Goal: Task Accomplishment & Management: Manage account settings

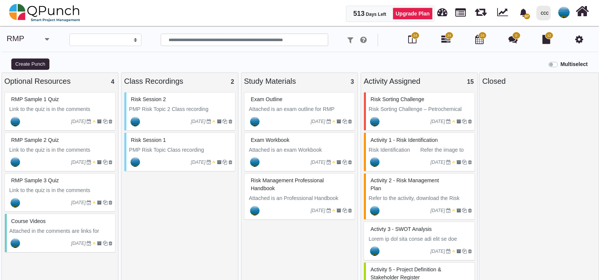
select select
click at [43, 19] on img at bounding box center [44, 13] width 71 height 23
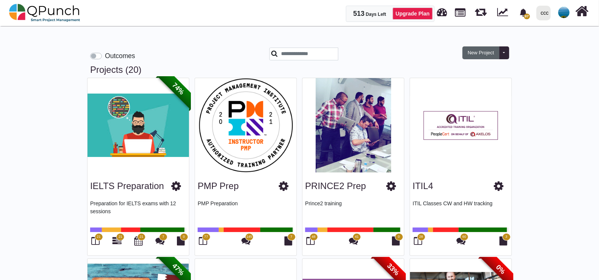
click at [479, 51] on button "New Project" at bounding box center [480, 52] width 37 height 13
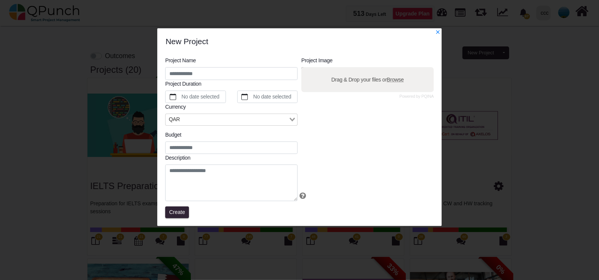
drag, startPoint x: 259, startPoint y: 64, endPoint x: 255, endPoint y: 73, distance: 10.3
click at [255, 73] on div "Project Name Project Duration No date selected No date selected Currency QAR Lo…" at bounding box center [231, 129] width 136 height 144
click at [255, 73] on input "text" at bounding box center [231, 73] width 132 height 13
type input "******"
click at [204, 96] on label "No date selected" at bounding box center [202, 97] width 45 height 12
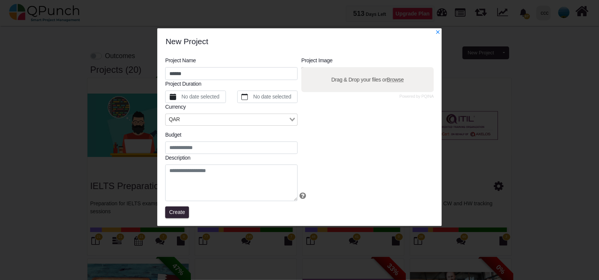
click at [180, 96] on button "No date selected" at bounding box center [173, 97] width 15 height 12
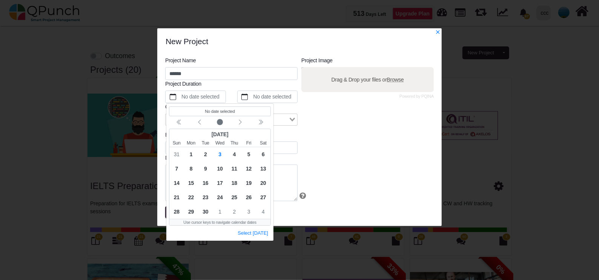
click at [330, 132] on div "Project Image Powered by PQINA Drag & Drop your files or Browse" at bounding box center [367, 129] width 136 height 144
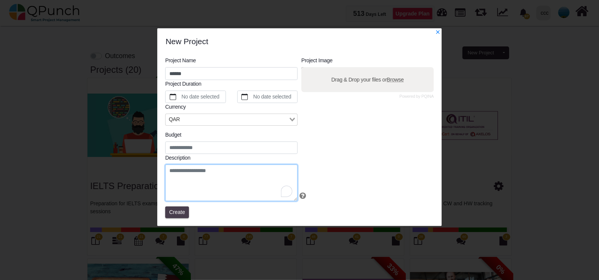
drag, startPoint x: 198, startPoint y: 175, endPoint x: 176, endPoint y: 211, distance: 41.8
click at [176, 211] on div "Project Name ****** Project Duration No date selected No date selected Currency…" at bounding box center [300, 137] width 280 height 161
click at [176, 211] on span "Create" at bounding box center [177, 212] width 16 height 6
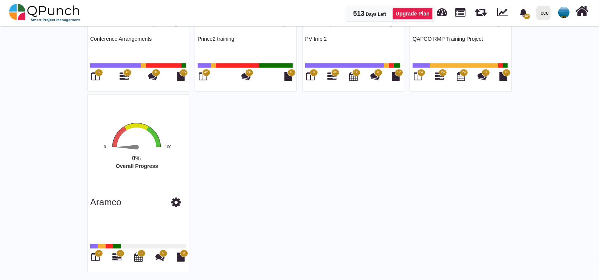
scroll to position [887, 0]
click at [98, 250] on span "0" at bounding box center [99, 252] width 2 height 5
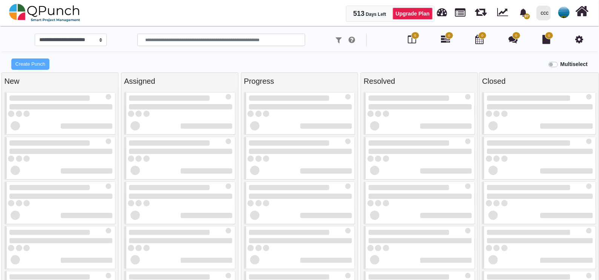
select select
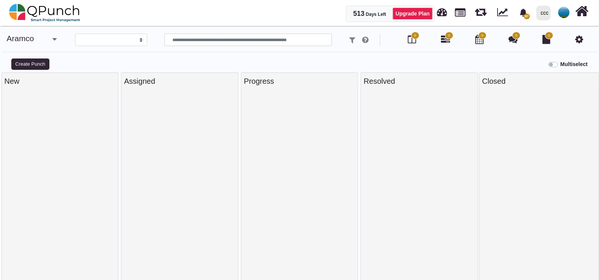
click at [579, 37] on icon at bounding box center [579, 39] width 8 height 9
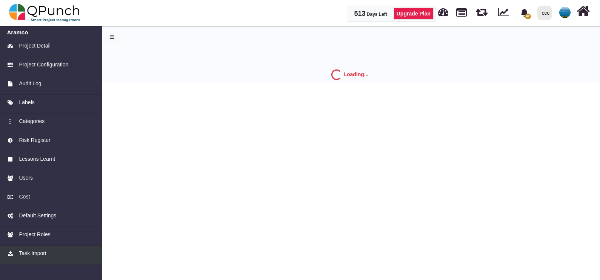
click at [51, 251] on div "Task Import" at bounding box center [51, 253] width 88 height 8
click at [45, 254] on span "Task Import" at bounding box center [32, 253] width 27 height 8
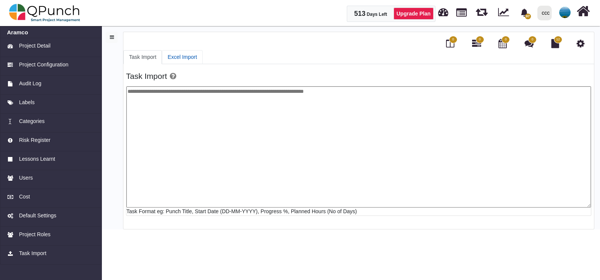
click at [190, 57] on link "Excel Import" at bounding box center [182, 57] width 41 height 14
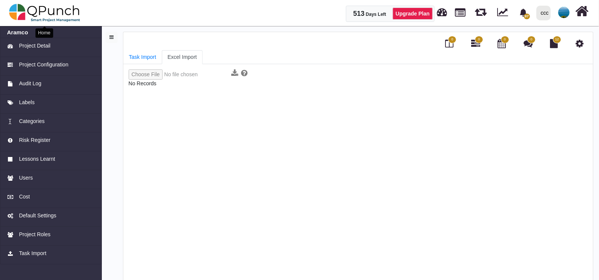
click at [57, 11] on img at bounding box center [44, 13] width 71 height 23
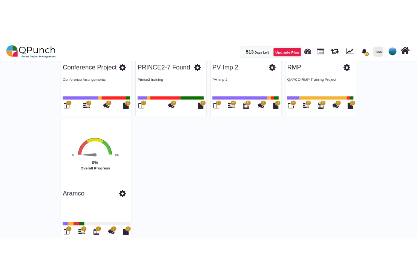
scroll to position [887, 0]
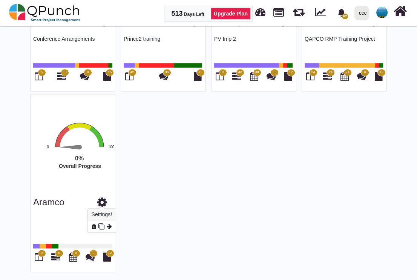
click at [100, 200] on icon at bounding box center [102, 202] width 10 height 11
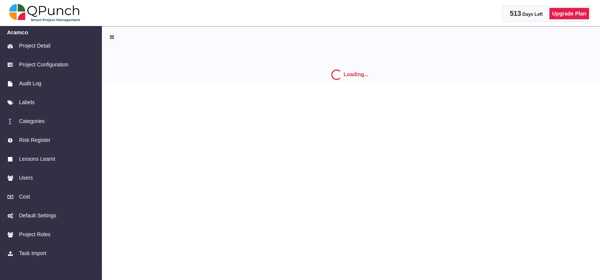
click at [262, 76] on div "Loading..." at bounding box center [350, 74] width 488 height 11
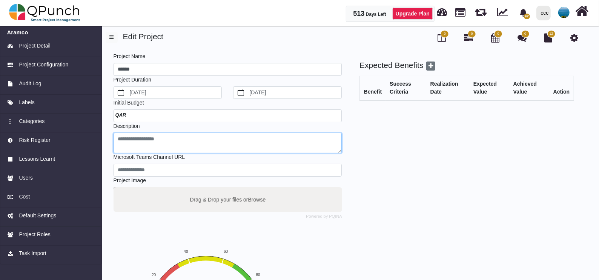
click at [166, 140] on textarea at bounding box center [228, 143] width 229 height 21
paste textarea "**********"
type textarea "**********"
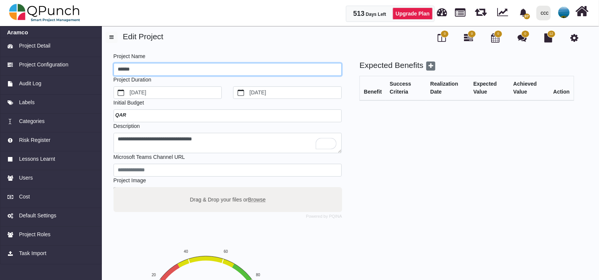
click at [158, 66] on input "******" at bounding box center [228, 69] width 229 height 13
type input "*********"
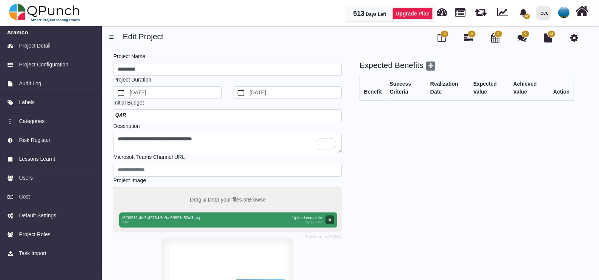
click at [239, 56] on div "**********" at bounding box center [228, 231] width 232 height 358
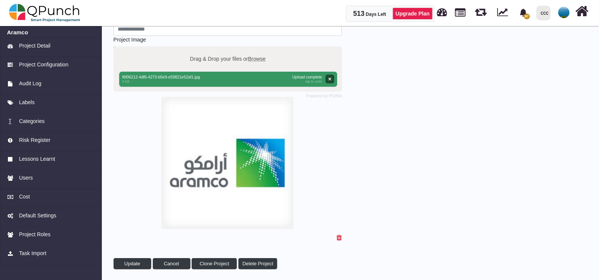
scroll to position [141, 0]
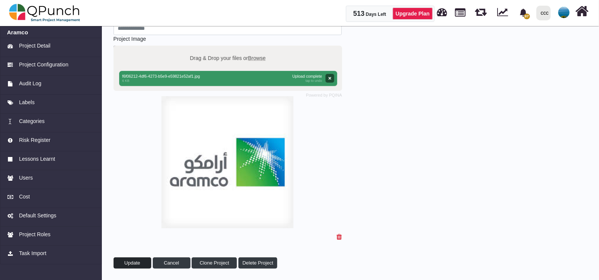
click at [142, 259] on button "Update" at bounding box center [133, 262] width 38 height 11
click at [133, 255] on div "**********" at bounding box center [228, 90] width 232 height 358
click at [132, 257] on button "Update" at bounding box center [133, 262] width 38 height 11
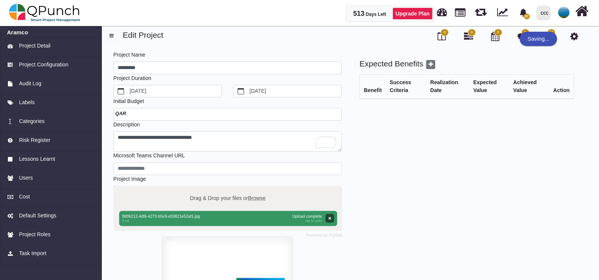
scroll to position [0, 0]
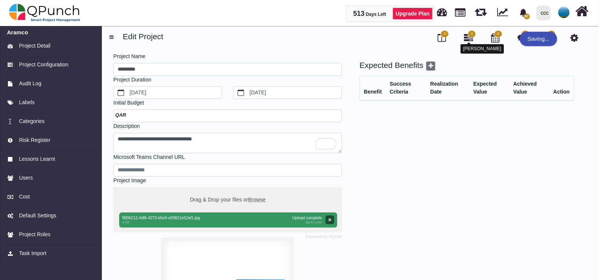
click at [467, 37] on icon at bounding box center [468, 37] width 9 height 9
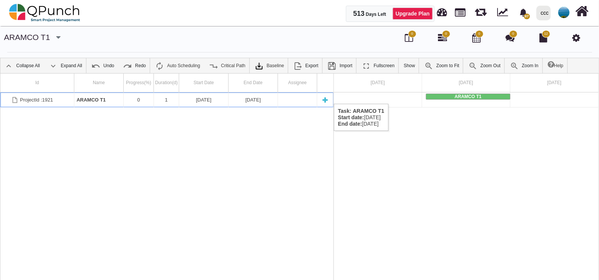
click at [325, 96] on div "New task" at bounding box center [324, 99] width 11 height 15
select select "*"
select select "****"
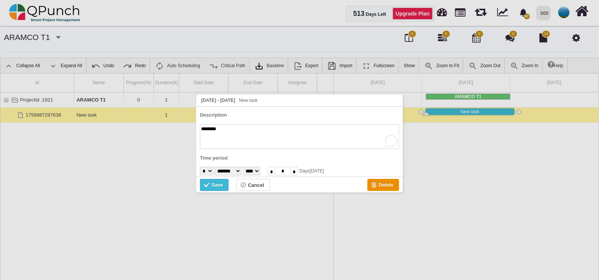
click at [209, 181] on div "Save" at bounding box center [214, 185] width 29 height 12
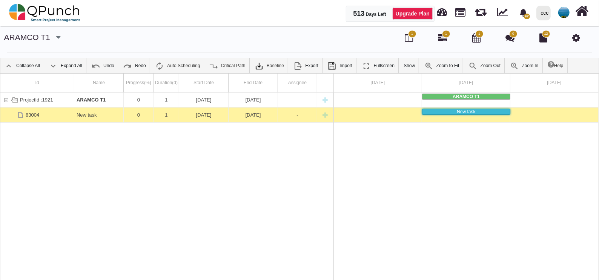
click at [90, 129] on div "ProjectId :1921 ARAMCO T1 0 1 [DATE] [DATE] 83004 New task 0 1 [DATE] [DATE] -" at bounding box center [166, 194] width 333 height 204
click at [91, 113] on div "New task" at bounding box center [99, 114] width 45 height 15
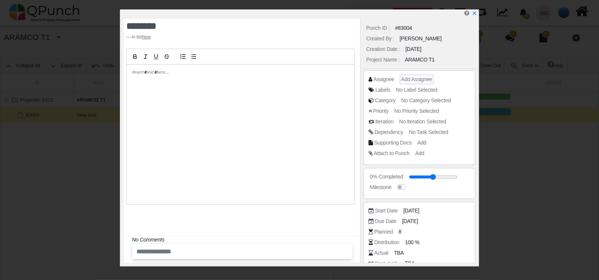
click at [425, 77] on span "Add Assignee" at bounding box center [416, 79] width 31 height 6
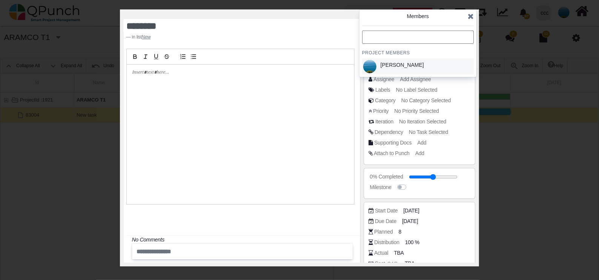
click at [410, 66] on div "[PERSON_NAME]" at bounding box center [418, 66] width 112 height 16
click at [422, 93] on div "No Label Selected" at bounding box center [417, 90] width 41 height 8
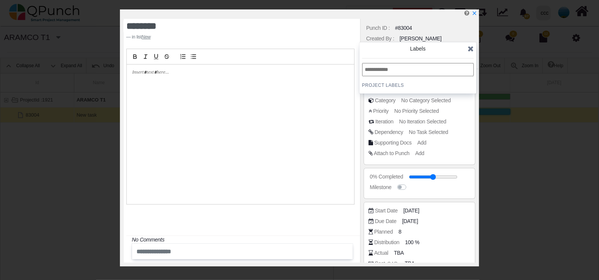
click at [406, 75] on input "text" at bounding box center [418, 69] width 112 height 13
click at [418, 100] on span "No Category Selected" at bounding box center [426, 100] width 49 height 6
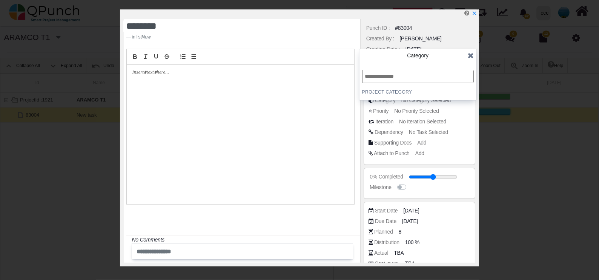
paste input "*******"
type input "*******"
drag, startPoint x: 405, startPoint y: 98, endPoint x: 397, endPoint y: 104, distance: 10.3
click at [405, 98] on div "Add Category Overall" at bounding box center [418, 104] width 112 height 12
click at [366, 100] on icon at bounding box center [366, 102] width 4 height 5
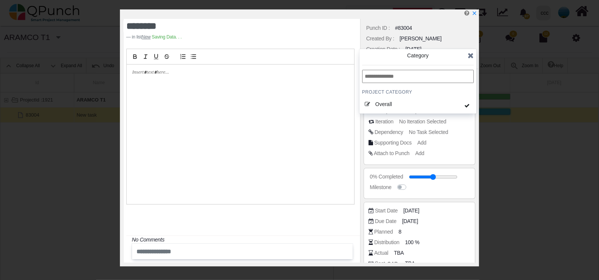
click at [470, 60] on span at bounding box center [471, 55] width 6 height 11
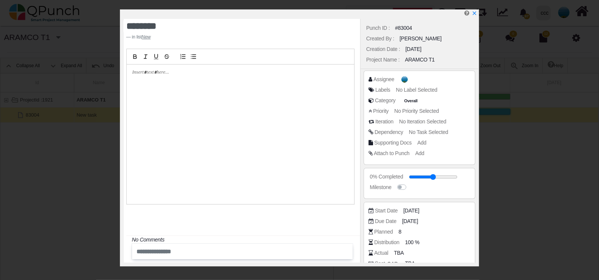
drag, startPoint x: 476, startPoint y: 12, endPoint x: 468, endPoint y: 21, distance: 11.5
click at [476, 13] on icon "x" at bounding box center [474, 12] width 3 height 3
type input "**"
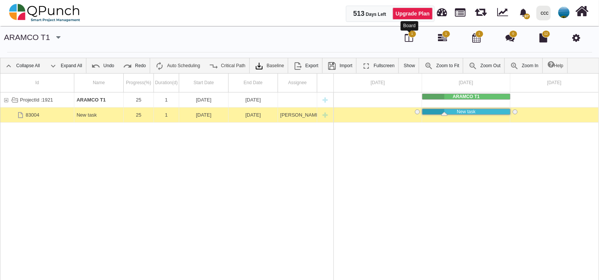
click at [409, 39] on icon at bounding box center [409, 37] width 8 height 9
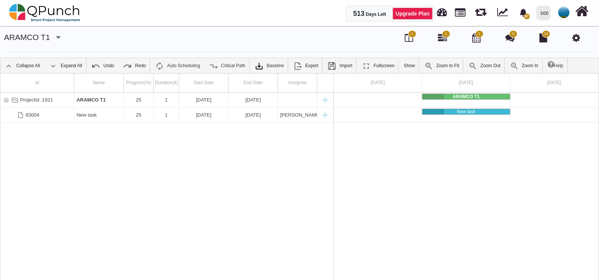
click at [410, 36] on span "1" at bounding box center [412, 34] width 8 height 8
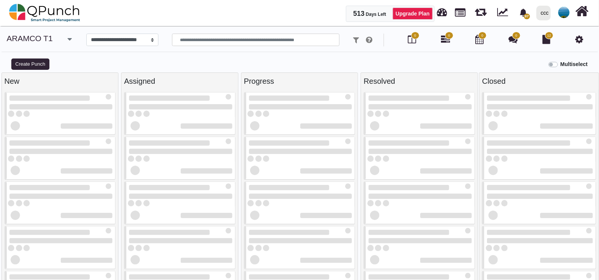
select select
click at [577, 35] on icon at bounding box center [579, 39] width 8 height 9
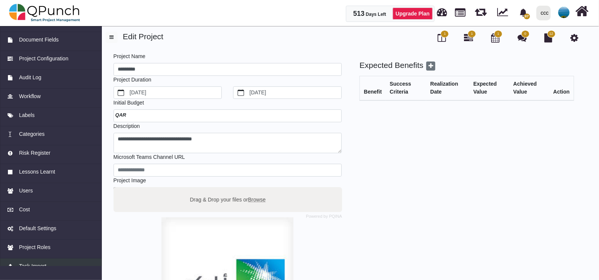
scroll to position [36, 0]
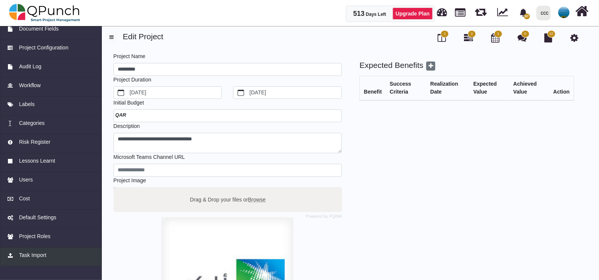
click at [34, 255] on span "Task Import" at bounding box center [32, 255] width 27 height 8
click at [40, 253] on span "Task Import" at bounding box center [32, 255] width 27 height 8
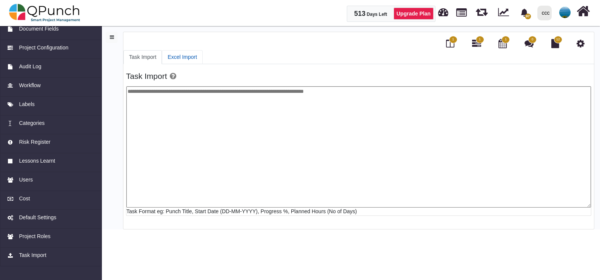
click at [179, 56] on link "Excel Import" at bounding box center [182, 57] width 41 height 14
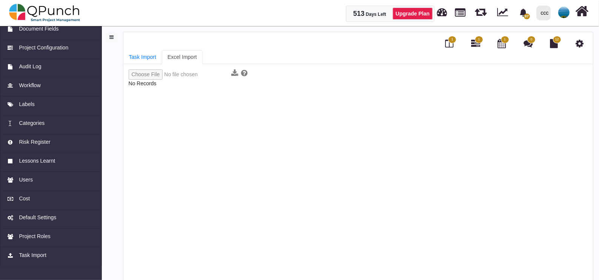
click at [151, 73] on input "file" at bounding box center [179, 74] width 100 height 10
type input "**********"
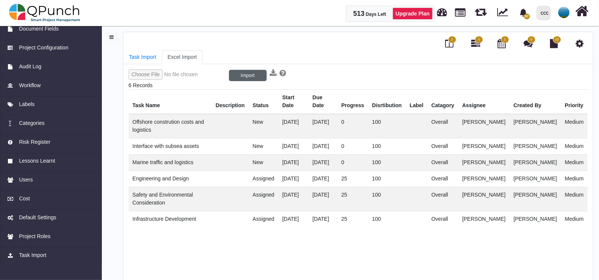
click at [244, 75] on button "Import" at bounding box center [248, 75] width 38 height 11
click at [448, 40] on icon at bounding box center [449, 43] width 8 height 9
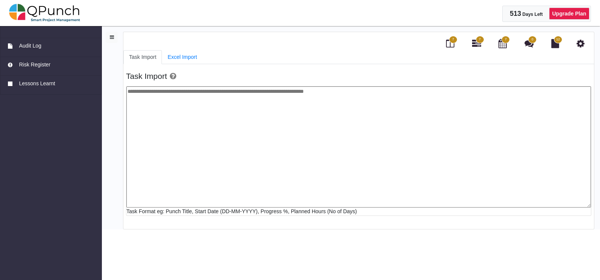
click at [450, 40] on span "7" at bounding box center [453, 40] width 8 height 8
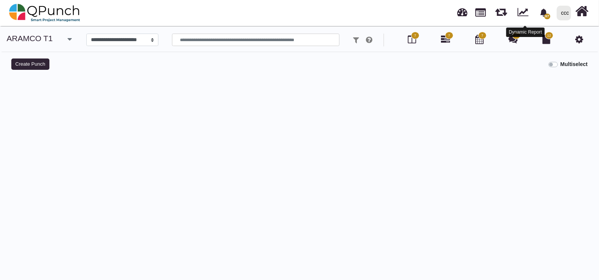
select select
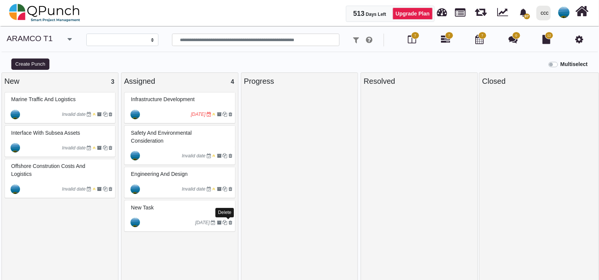
click at [229, 223] on icon at bounding box center [231, 222] width 4 height 5
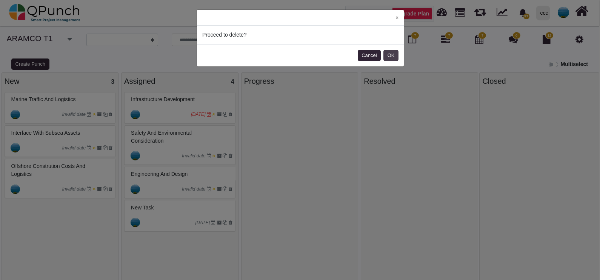
click at [393, 58] on button "OK" at bounding box center [390, 55] width 15 height 11
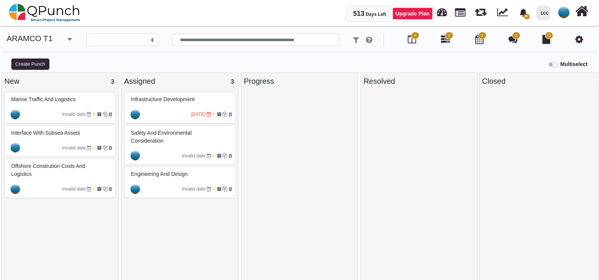
click at [167, 106] on div "09-01-2025" at bounding box center [180, 114] width 109 height 17
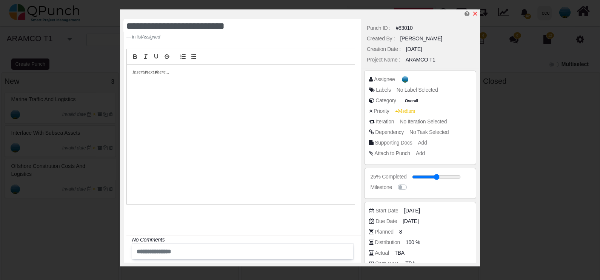
click at [477, 13] on icon "x" at bounding box center [475, 14] width 6 height 6
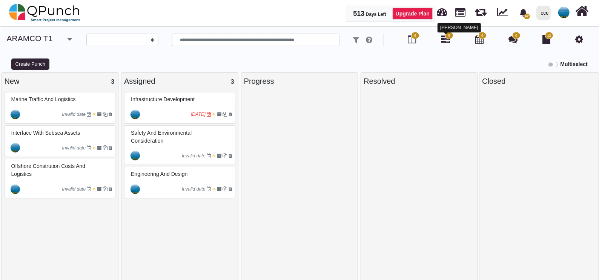
click at [449, 41] on icon at bounding box center [445, 39] width 9 height 9
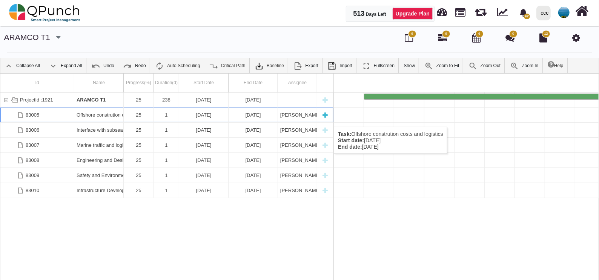
click at [143, 119] on div "25" at bounding box center [138, 114] width 25 height 15
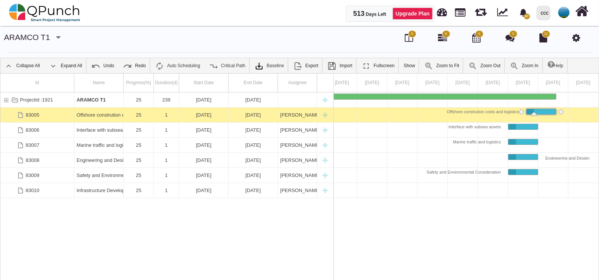
drag, startPoint x: 522, startPoint y: 111, endPoint x: 538, endPoint y: 111, distance: 15.8
drag, startPoint x: 525, startPoint y: 128, endPoint x: 536, endPoint y: 128, distance: 11.3
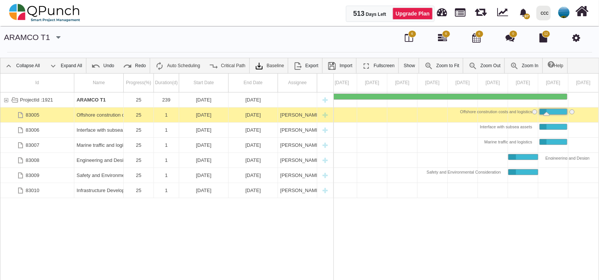
drag, startPoint x: 523, startPoint y: 160, endPoint x: 532, endPoint y: 161, distance: 9.1
drag, startPoint x: 526, startPoint y: 160, endPoint x: 540, endPoint y: 160, distance: 14.0
drag, startPoint x: 527, startPoint y: 155, endPoint x: 548, endPoint y: 155, distance: 20.8
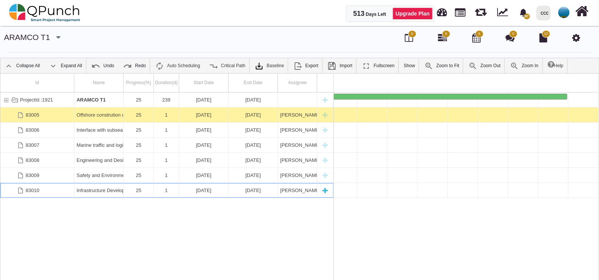
scroll to position [0, 22]
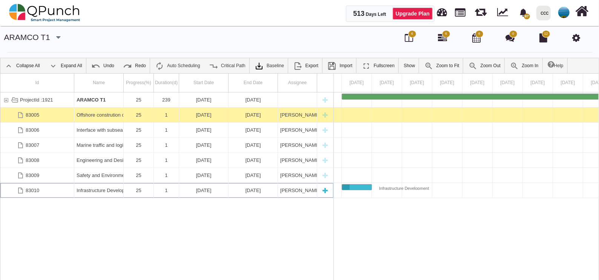
click at [201, 190] on div "09-01-2025" at bounding box center [203, 190] width 45 height 15
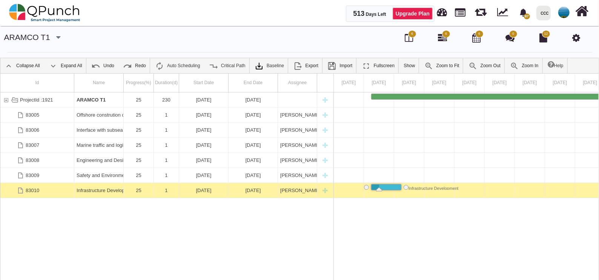
scroll to position [0, 0]
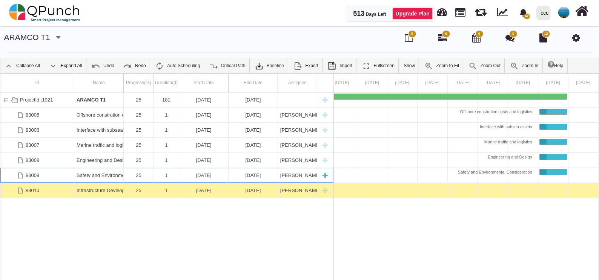
click at [227, 177] on div "[DATE]" at bounding box center [203, 175] width 49 height 15
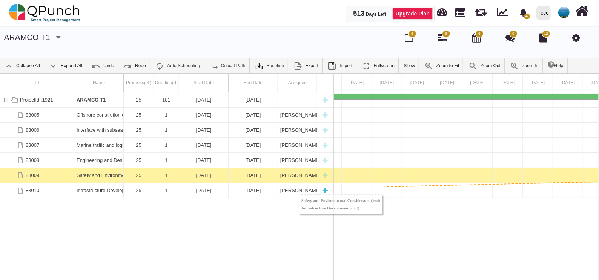
drag, startPoint x: 572, startPoint y: 171, endPoint x: 295, endPoint y: 187, distance: 277.3
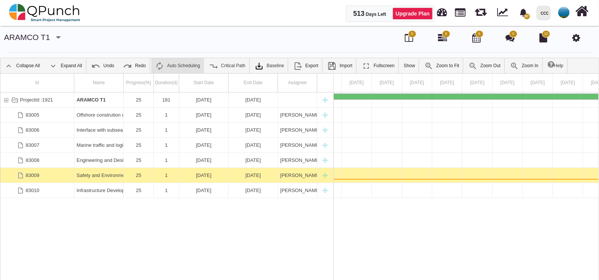
click at [166, 71] on link "Auto Scheduling" at bounding box center [177, 65] width 52 height 15
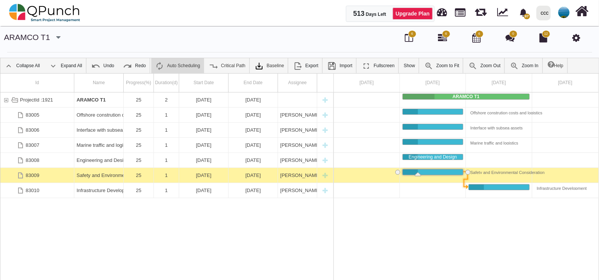
click at [468, 178] on div "Link Safety and Environmental Consideration (end) Infrastructure Development (s…" at bounding box center [465, 179] width 11 height 8
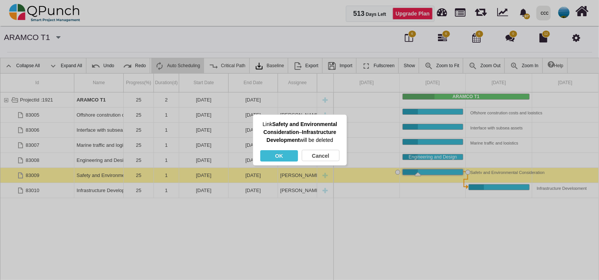
click at [289, 162] on div "OK Cancel" at bounding box center [300, 155] width 94 height 19
click at [287, 157] on div "OK" at bounding box center [279, 155] width 38 height 11
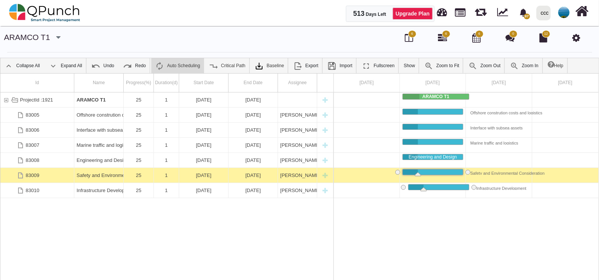
drag, startPoint x: 492, startPoint y: 188, endPoint x: 433, endPoint y: 193, distance: 59.4
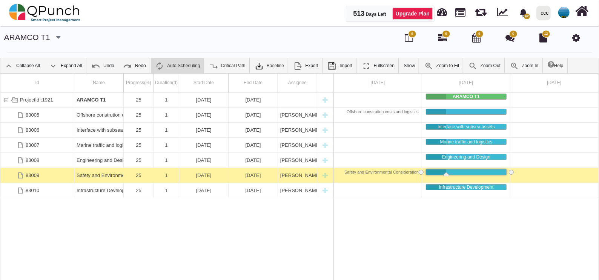
click at [405, 39] on icon at bounding box center [409, 37] width 8 height 9
click at [408, 37] on icon at bounding box center [409, 37] width 8 height 9
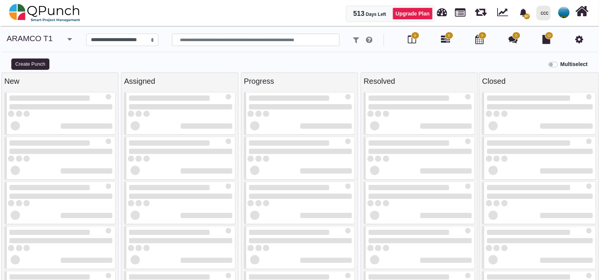
select select
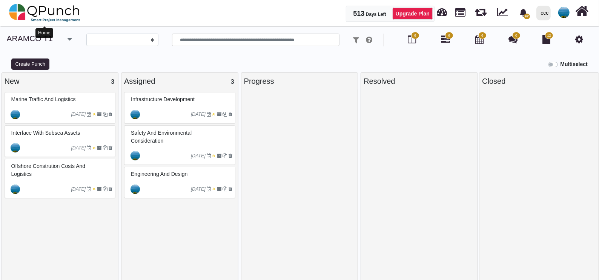
click at [52, 11] on img at bounding box center [44, 13] width 71 height 23
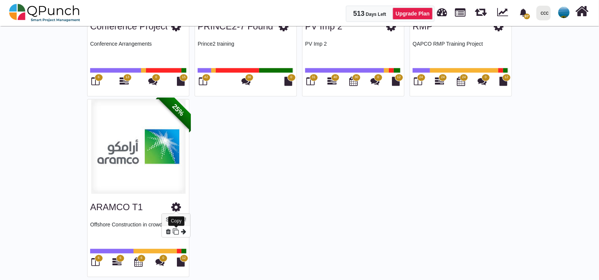
click at [175, 232] on icon at bounding box center [176, 232] width 6 height 6
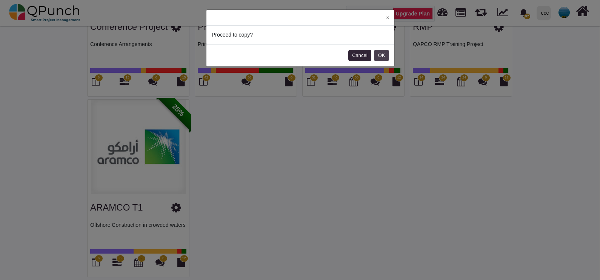
click at [381, 55] on button "OK" at bounding box center [381, 55] width 15 height 11
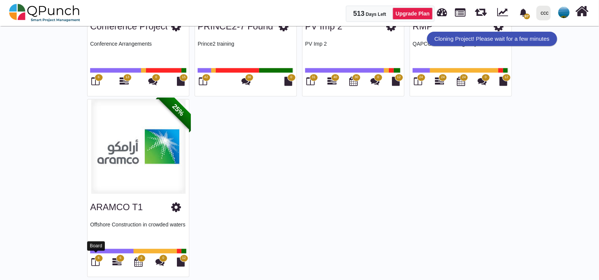
click at [94, 258] on icon at bounding box center [96, 262] width 8 height 9
click at [416, 78] on icon at bounding box center [418, 81] width 8 height 9
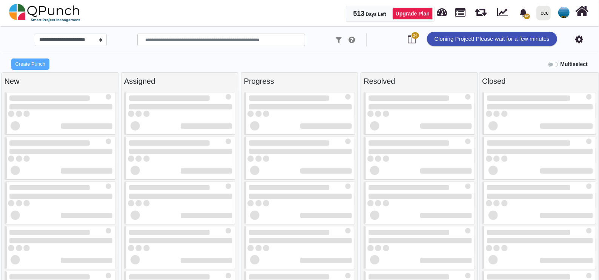
select select
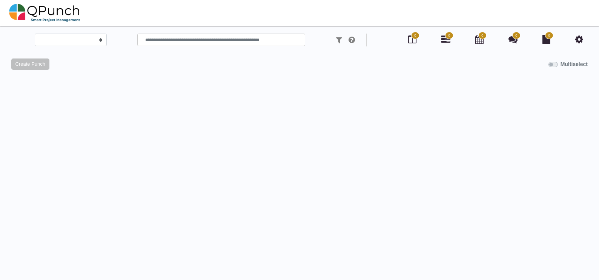
select select
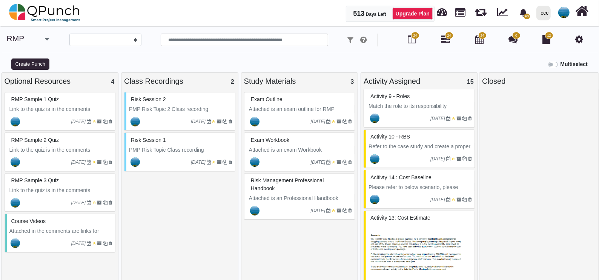
scroll to position [424, 0]
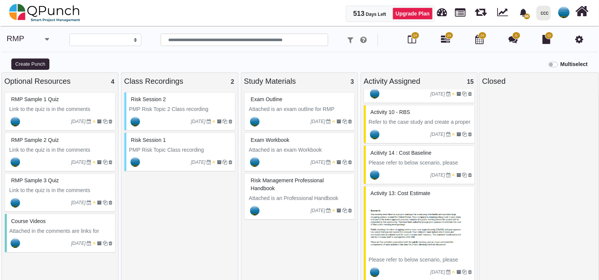
click at [392, 169] on div at bounding box center [406, 175] width 50 height 12
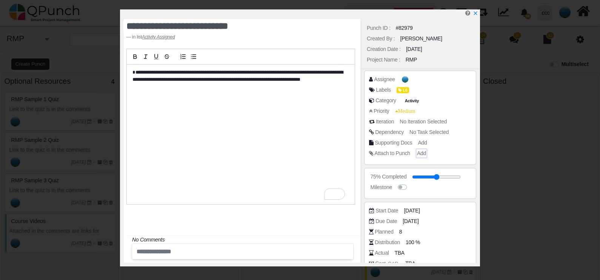
click at [422, 151] on span "Add" at bounding box center [421, 153] width 9 height 6
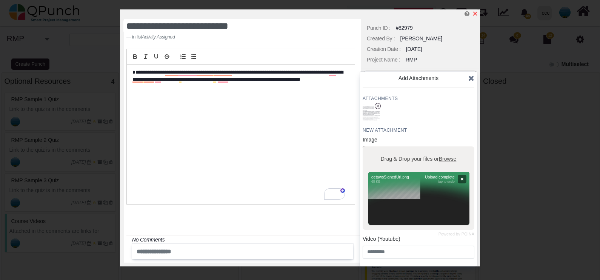
click at [476, 13] on icon "x" at bounding box center [475, 14] width 6 height 6
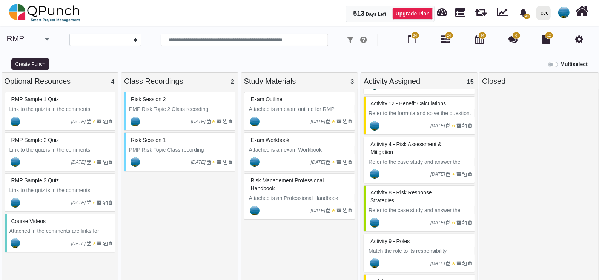
scroll to position [251, 0]
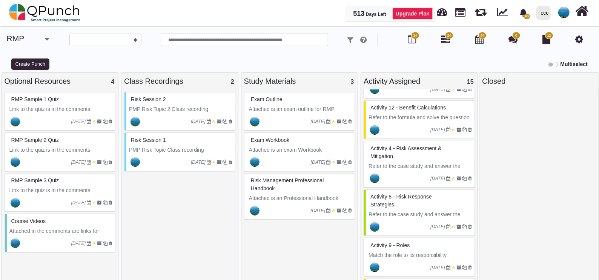
click at [410, 243] on span "Activity 9 - Roles" at bounding box center [389, 245] width 39 height 6
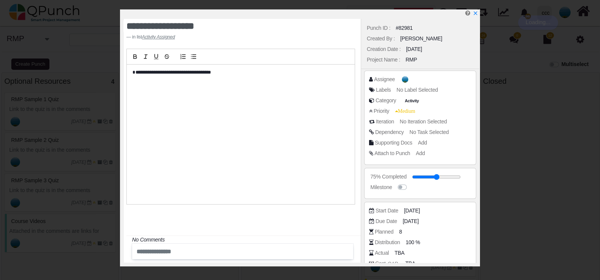
click at [421, 153] on span "Add" at bounding box center [420, 153] width 9 height 6
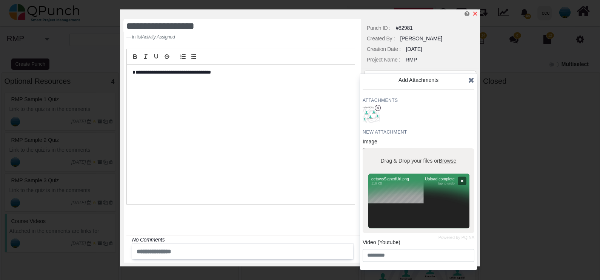
click at [472, 14] on icon "x" at bounding box center [475, 14] width 6 height 6
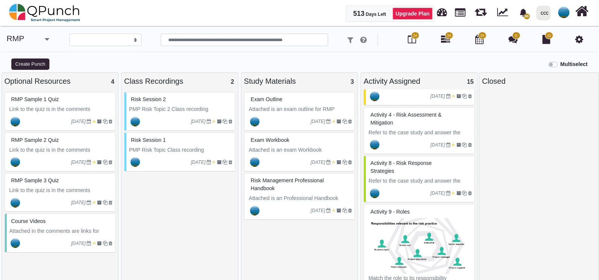
scroll to position [298, 0]
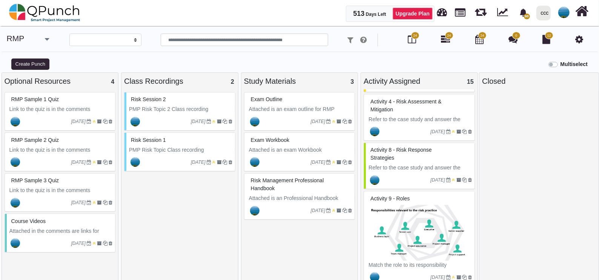
click at [405, 174] on div at bounding box center [406, 180] width 50 height 12
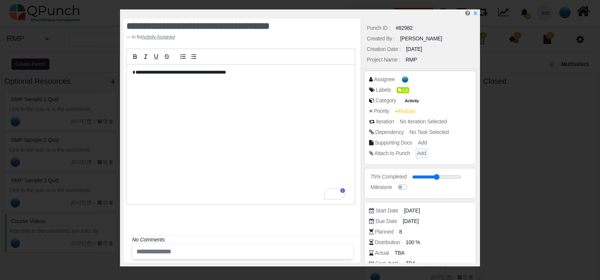
click at [420, 153] on span "Add" at bounding box center [421, 153] width 9 height 6
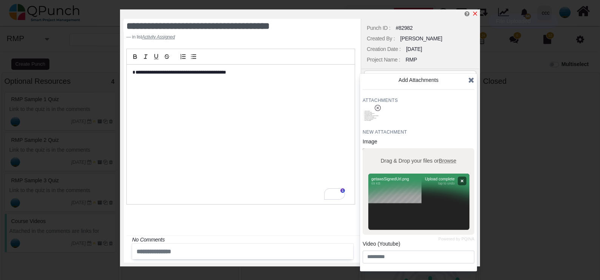
click at [475, 15] on icon "x" at bounding box center [475, 14] width 6 height 6
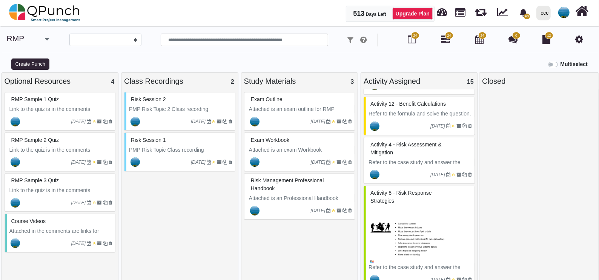
scroll to position [175, 0]
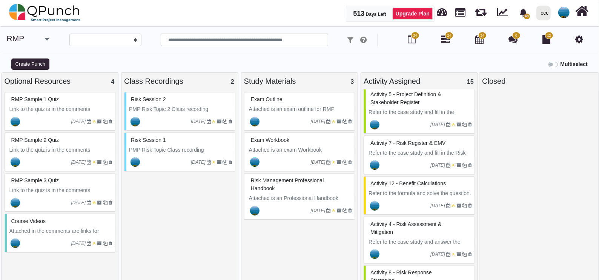
click at [403, 211] on div "[DATE]" at bounding box center [420, 205] width 109 height 17
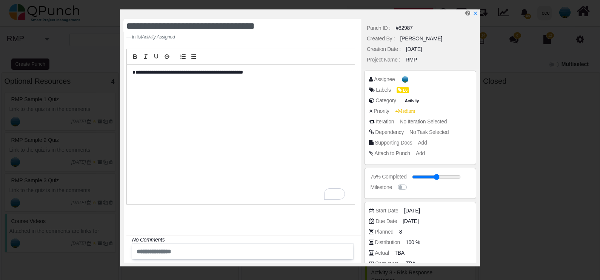
click at [426, 152] on div "Attach to Punch Add" at bounding box center [422, 153] width 106 height 8
click at [419, 154] on span "Add" at bounding box center [421, 153] width 9 height 6
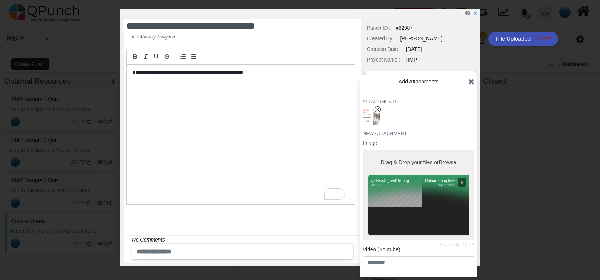
click at [471, 83] on icon at bounding box center [471, 82] width 6 height 8
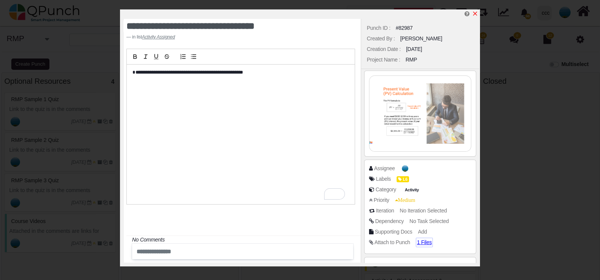
click at [475, 15] on icon "x" at bounding box center [475, 14] width 6 height 6
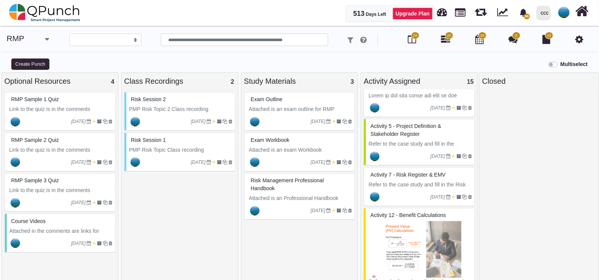
scroll to position [90, 0]
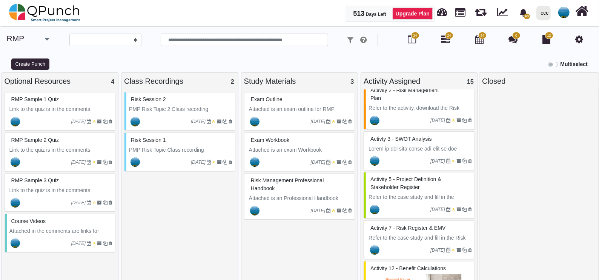
click at [421, 237] on span "Refer to the case study and fill in the Risk Register & EMV" at bounding box center [417, 242] width 98 height 14
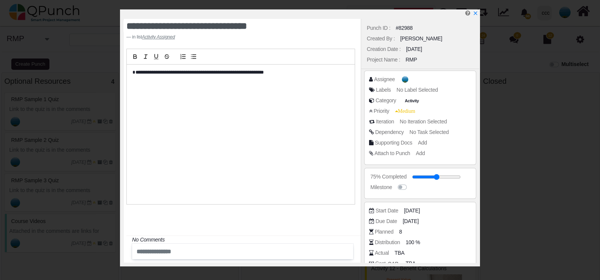
click at [476, 9] on div "**********" at bounding box center [300, 140] width 600 height 280
click at [476, 11] on link at bounding box center [475, 14] width 6 height 6
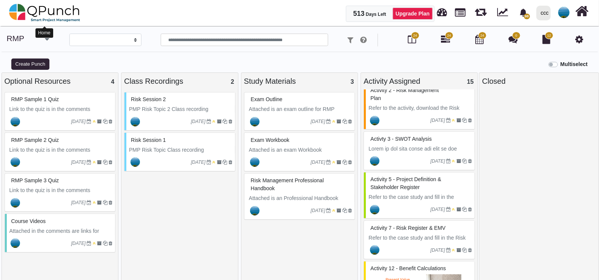
click at [46, 13] on img at bounding box center [44, 13] width 71 height 23
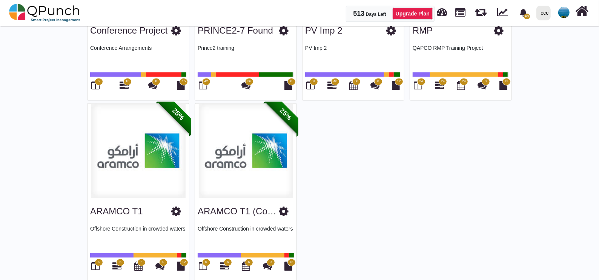
scroll to position [887, 0]
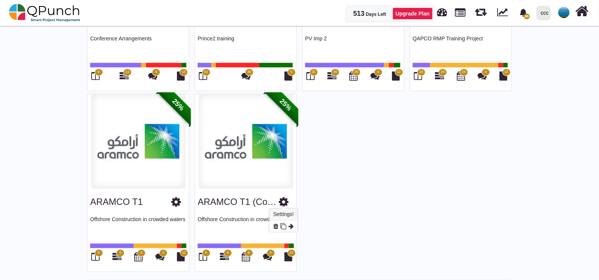
click at [286, 198] on icon at bounding box center [284, 202] width 10 height 11
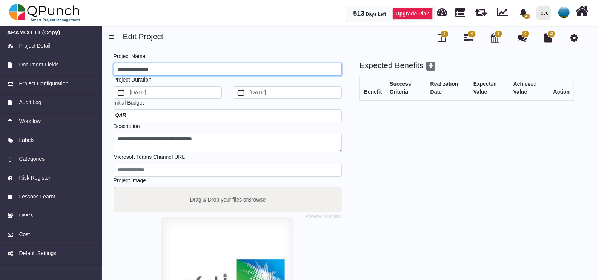
click at [157, 66] on input "**********" at bounding box center [228, 69] width 229 height 13
drag, startPoint x: 172, startPoint y: 66, endPoint x: 143, endPoint y: 68, distance: 28.3
click at [143, 68] on input "**********" at bounding box center [228, 69] width 229 height 13
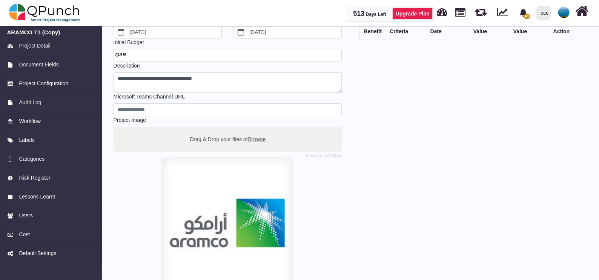
scroll to position [121, 0]
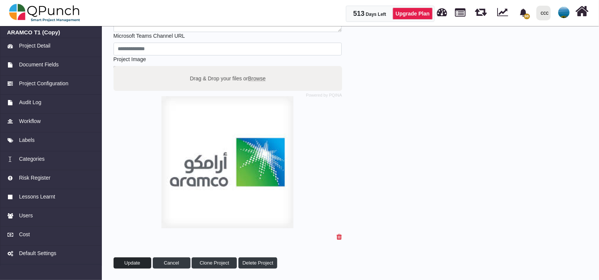
type input "*********"
click at [134, 265] on button "Update" at bounding box center [133, 262] width 38 height 11
click at [46, 12] on img at bounding box center [44, 13] width 71 height 23
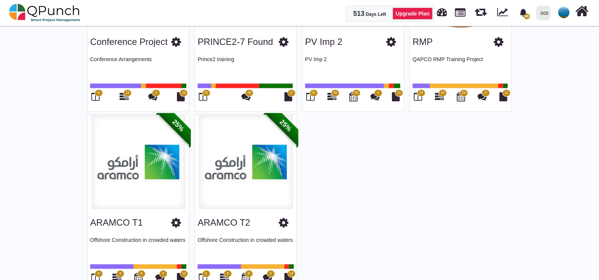
scroll to position [887, 0]
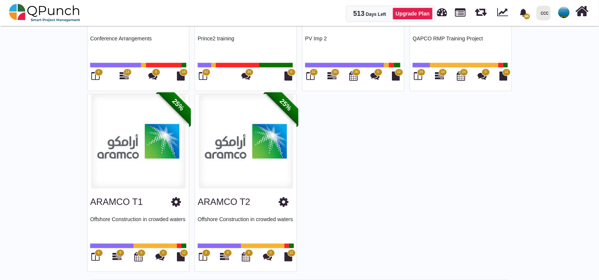
click at [558, 9] on div at bounding box center [564, 13] width 14 height 14
click at [531, 77] on link "Logout" at bounding box center [541, 76] width 66 height 11
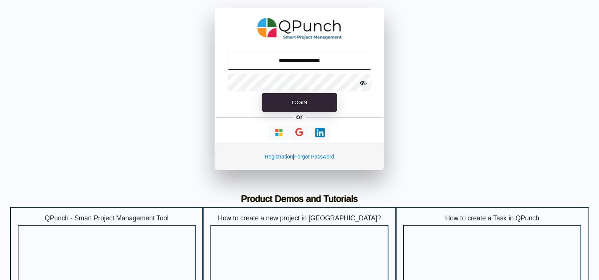
drag, startPoint x: 323, startPoint y: 58, endPoint x: 324, endPoint y: 64, distance: 6.5
click at [323, 58] on input "**********" at bounding box center [299, 61] width 144 height 18
type input "**********"
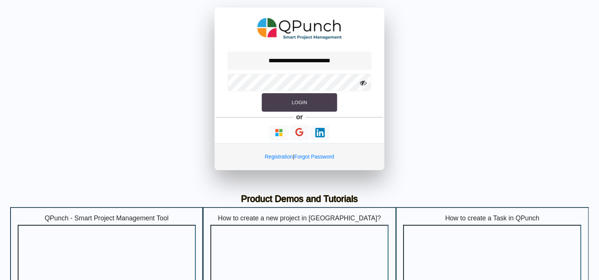
click at [289, 103] on button "Login" at bounding box center [299, 102] width 75 height 19
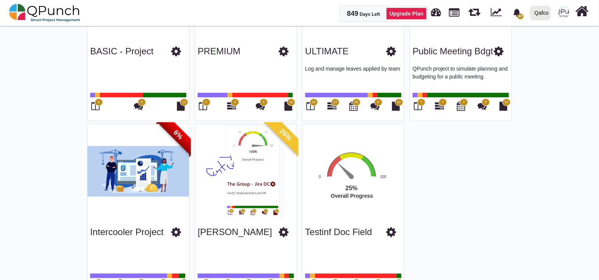
scroll to position [168, 0]
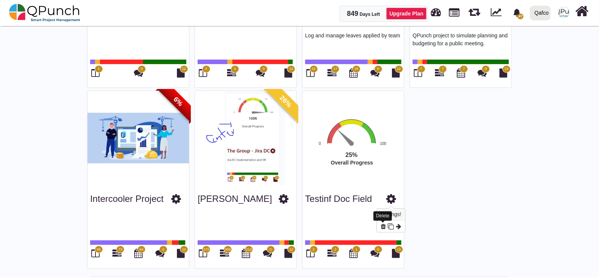
click at [383, 226] on icon at bounding box center [383, 226] width 5 height 6
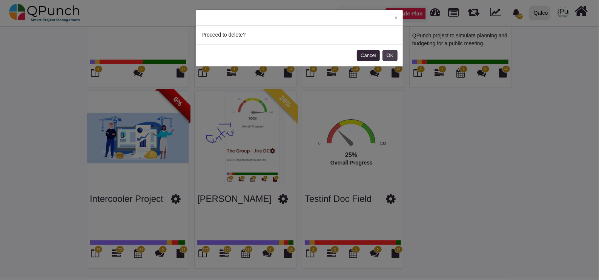
click at [393, 50] on button "OK" at bounding box center [389, 55] width 15 height 11
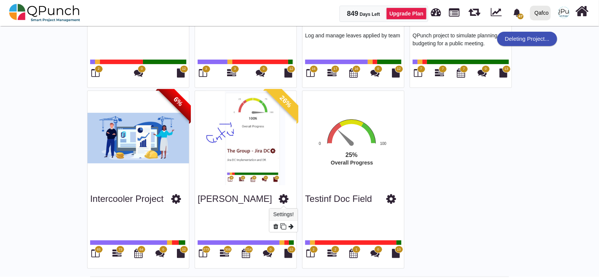
click at [284, 198] on icon at bounding box center [284, 198] width 10 height 11
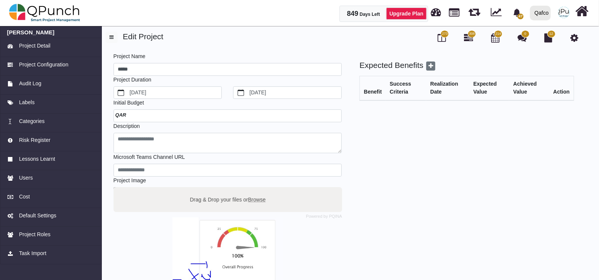
click at [226, 198] on label "Drag & Drop your files or Browse" at bounding box center [227, 199] width 81 height 13
click at [226, 189] on input "Drag & Drop your files or Browse" at bounding box center [228, 188] width 229 height 2
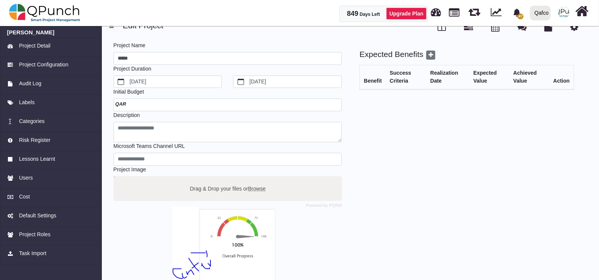
scroll to position [121, 0]
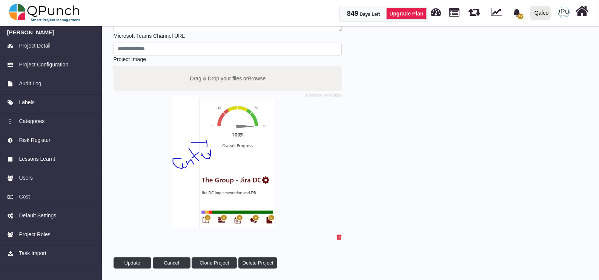
click at [339, 234] on icon at bounding box center [338, 236] width 5 height 7
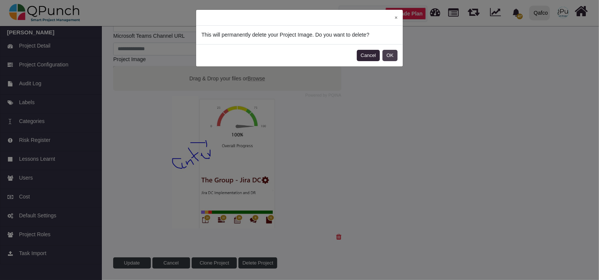
click at [388, 54] on button "OK" at bounding box center [389, 55] width 15 height 11
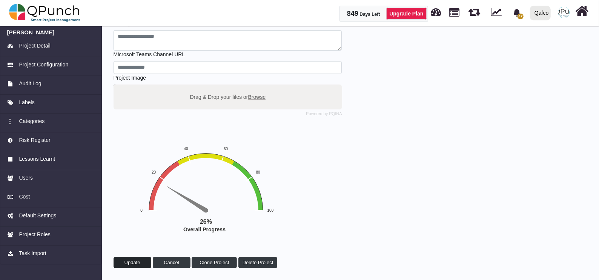
click at [127, 257] on button "Update" at bounding box center [133, 262] width 38 height 11
click at [22, 11] on img at bounding box center [44, 13] width 71 height 23
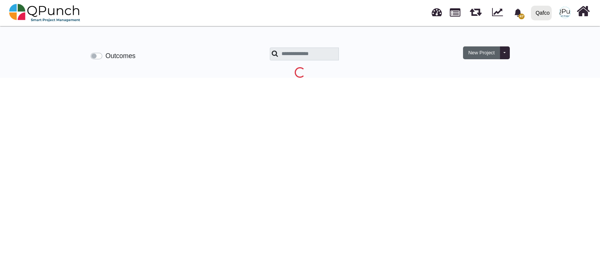
click at [475, 52] on button "New Project" at bounding box center [481, 52] width 37 height 13
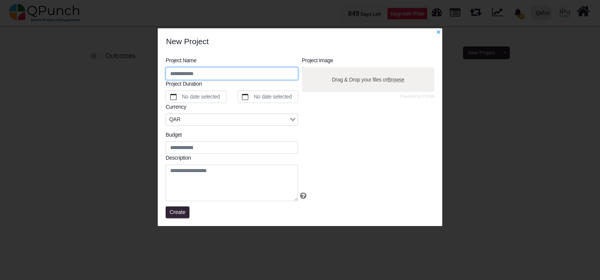
click at [271, 75] on input "text" at bounding box center [232, 73] width 132 height 13
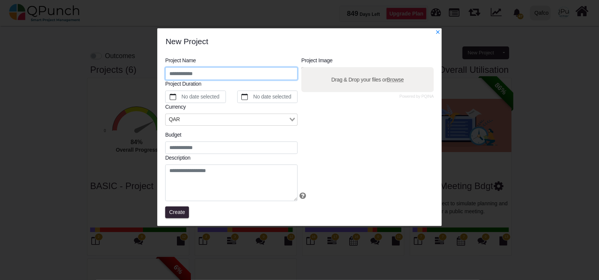
click at [213, 73] on input "text" at bounding box center [231, 73] width 132 height 13
click at [190, 75] on input "**********" at bounding box center [231, 73] width 132 height 13
click at [202, 74] on input "**********" at bounding box center [231, 73] width 132 height 13
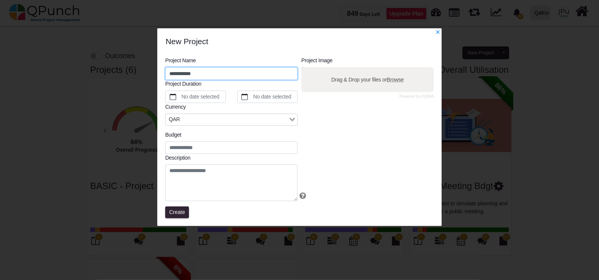
type input "**********"
click at [318, 75] on div "Drag & Drop your files or Browse" at bounding box center [367, 79] width 132 height 25
click at [301, 67] on input "Drag & Drop your files or Browse" at bounding box center [367, 68] width 132 height 2
type input "**********"
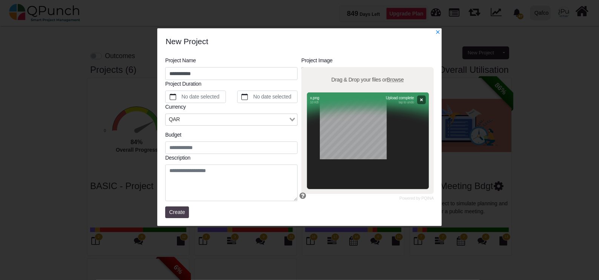
click at [181, 209] on span "Create" at bounding box center [177, 212] width 16 height 6
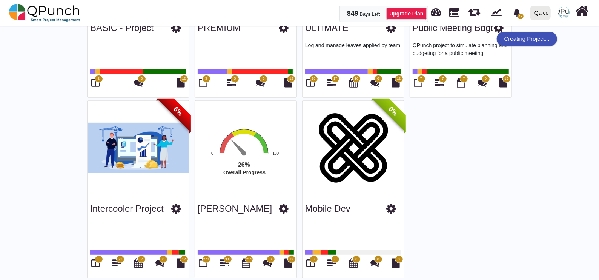
scroll to position [168, 0]
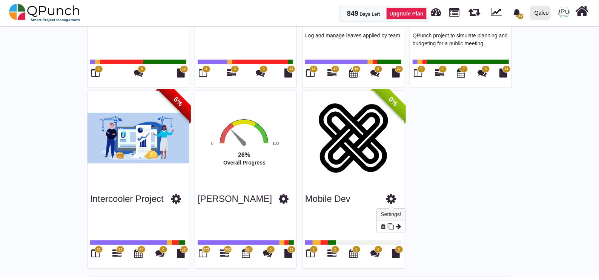
click at [392, 198] on icon at bounding box center [391, 198] width 10 height 11
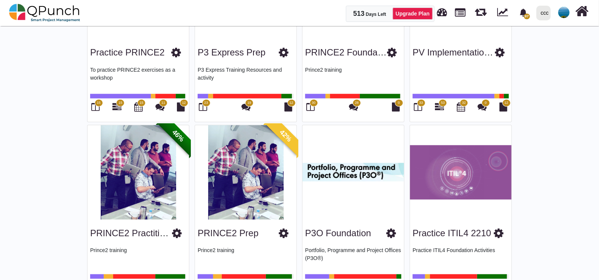
scroll to position [466, 0]
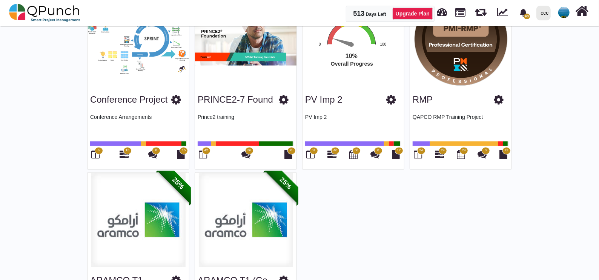
scroll to position [887, 0]
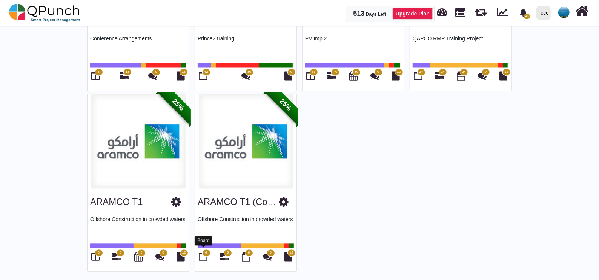
click at [204, 256] on icon at bounding box center [203, 256] width 8 height 9
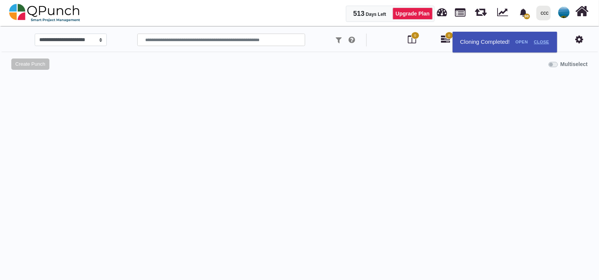
select select
click at [543, 45] on link "Close" at bounding box center [541, 42] width 21 height 12
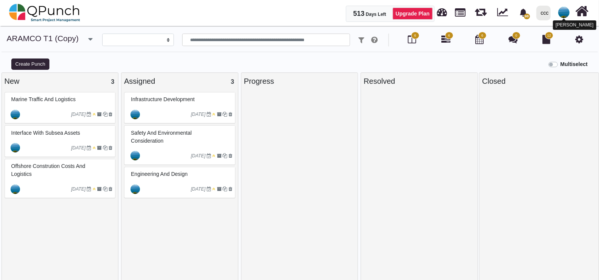
click at [562, 11] on img at bounding box center [563, 12] width 11 height 11
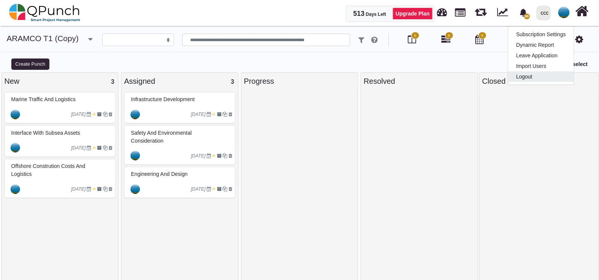
click at [536, 80] on link "Logout" at bounding box center [541, 76] width 66 height 11
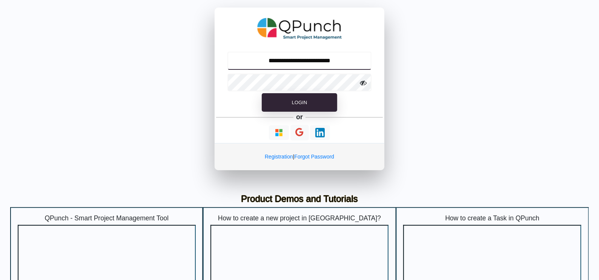
drag, startPoint x: 296, startPoint y: 58, endPoint x: 296, endPoint y: 65, distance: 6.8
click at [296, 58] on input "**********" at bounding box center [299, 61] width 144 height 18
click at [306, 60] on input "**********" at bounding box center [299, 61] width 144 height 18
type input "**********"
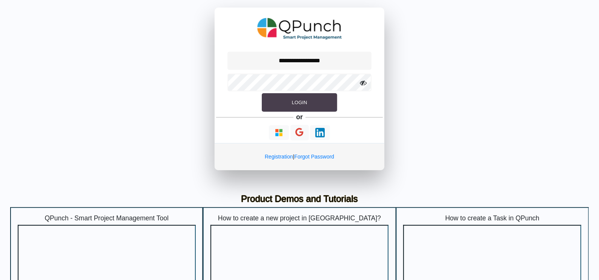
click at [292, 111] on button "Login" at bounding box center [299, 102] width 75 height 19
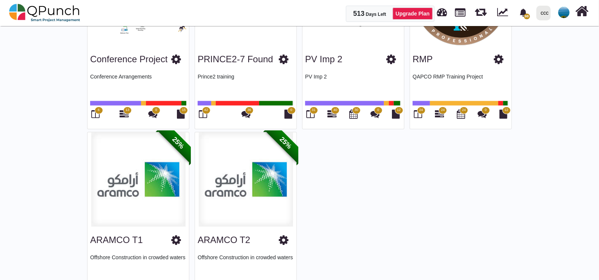
scroll to position [887, 0]
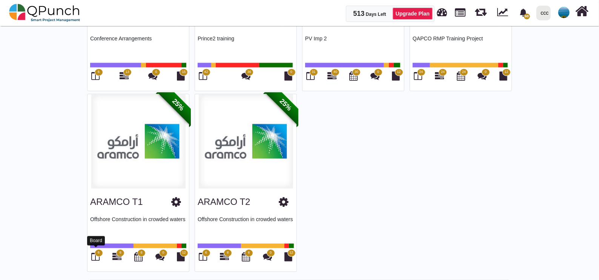
click at [94, 254] on icon at bounding box center [96, 256] width 8 height 9
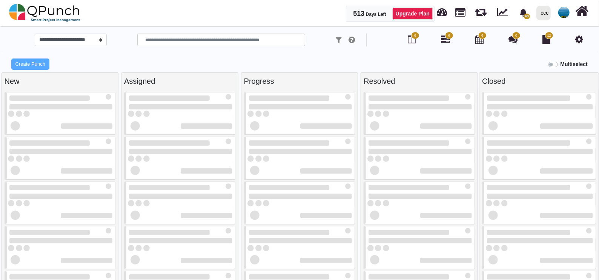
select select
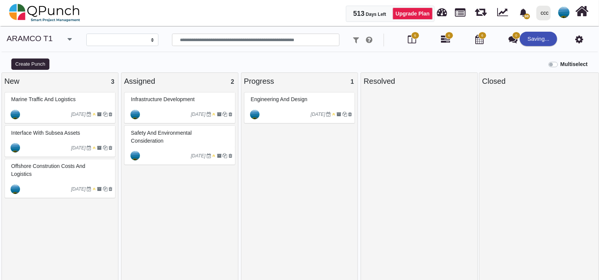
click at [62, 97] on span "Marine traffic and logistics" at bounding box center [43, 99] width 64 height 6
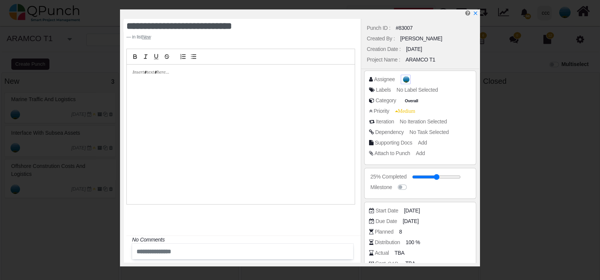
click at [402, 81] on span at bounding box center [406, 79] width 8 height 8
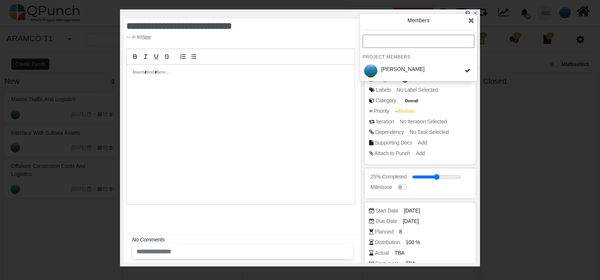
click at [415, 58] on h4 "PROJECT MEMBERS" at bounding box center [418, 57] width 112 height 6
click at [413, 70] on div "[PERSON_NAME]" at bounding box center [418, 71] width 112 height 16
click at [477, 12] on icon "x" at bounding box center [475, 14] width 6 height 6
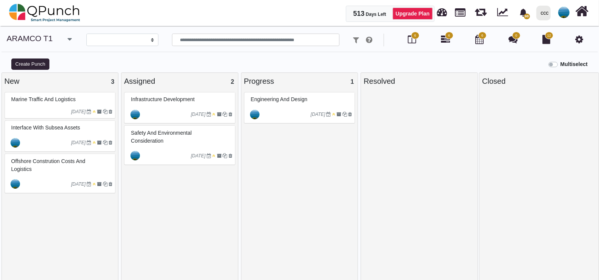
click at [47, 137] on div at bounding box center [46, 143] width 50 height 12
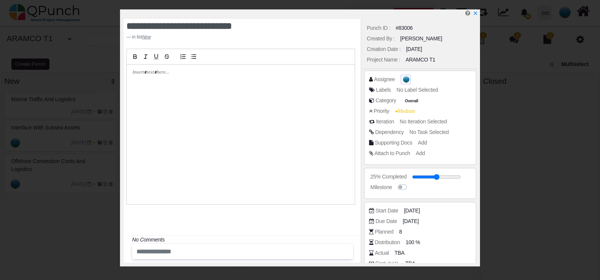
click at [404, 79] on img at bounding box center [406, 79] width 6 height 6
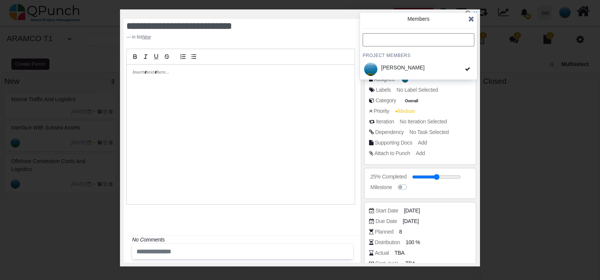
drag, startPoint x: 406, startPoint y: 72, endPoint x: 413, endPoint y: 71, distance: 7.3
click at [406, 71] on div "[PERSON_NAME]" at bounding box center [418, 69] width 112 height 16
click at [473, 19] on icon at bounding box center [471, 19] width 6 height 8
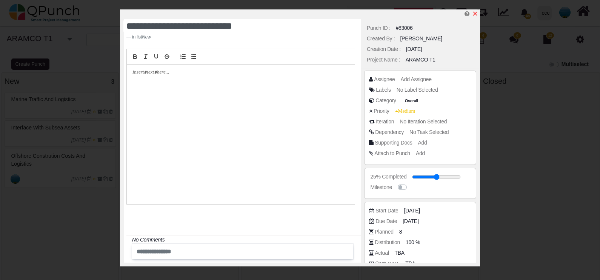
click at [477, 12] on icon "x" at bounding box center [475, 14] width 6 height 6
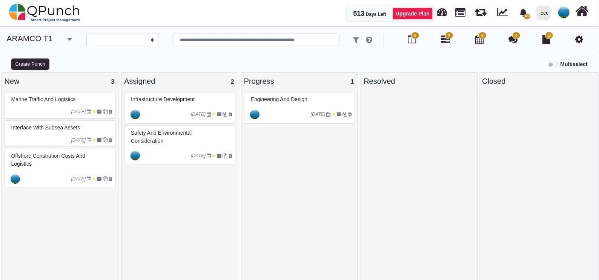
click at [51, 166] on div "Offshore constrution costs and logistics" at bounding box center [60, 160] width 103 height 20
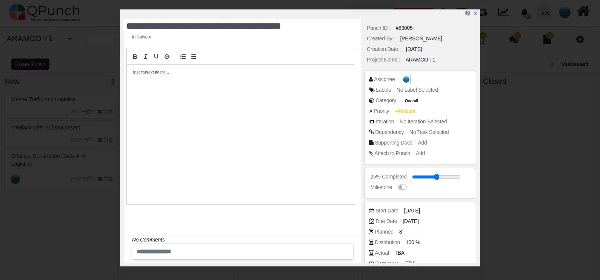
click at [405, 80] on img at bounding box center [406, 79] width 6 height 6
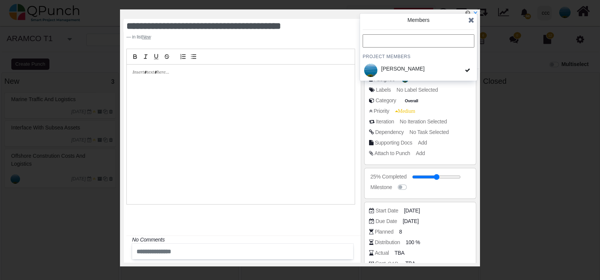
drag, startPoint x: 407, startPoint y: 68, endPoint x: 444, endPoint y: 58, distance: 38.1
click at [408, 68] on div "[PERSON_NAME]" at bounding box center [418, 70] width 112 height 16
click at [477, 11] on link at bounding box center [475, 14] width 6 height 6
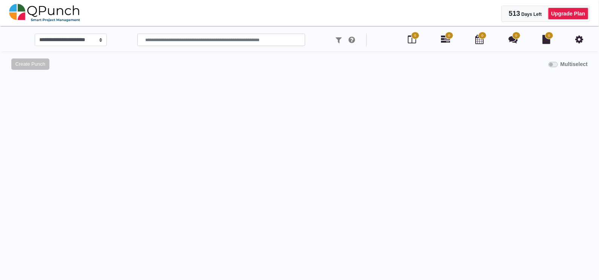
select select
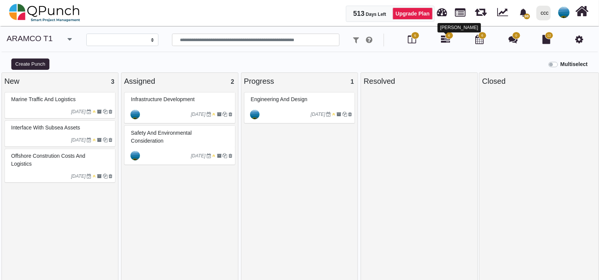
click at [448, 38] on span "6" at bounding box center [449, 36] width 8 height 8
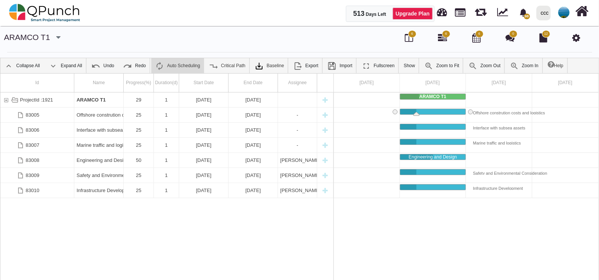
drag, startPoint x: 466, startPoint y: 109, endPoint x: 466, endPoint y: 105, distance: 4.5
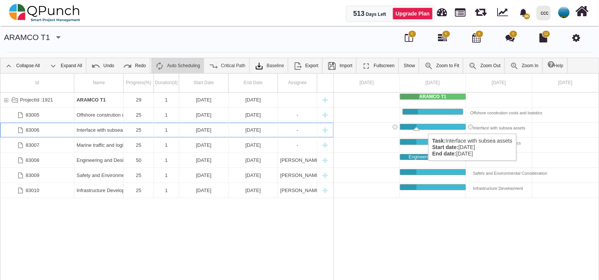
click at [424, 126] on div "Task: Interface with subsea assets Start date: 04-09-2025 End date: 04-09-2025" at bounding box center [432, 126] width 65 height 5
